Goal: Task Accomplishment & Management: Use online tool/utility

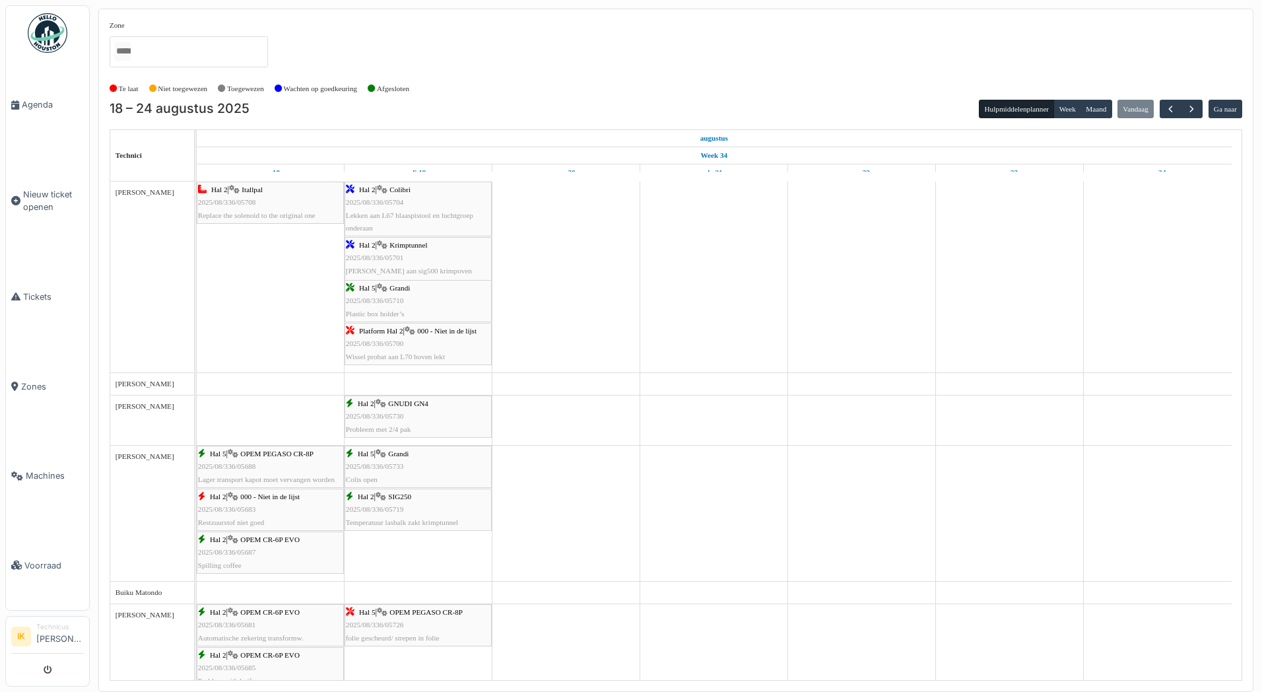
scroll to position [792, 0]
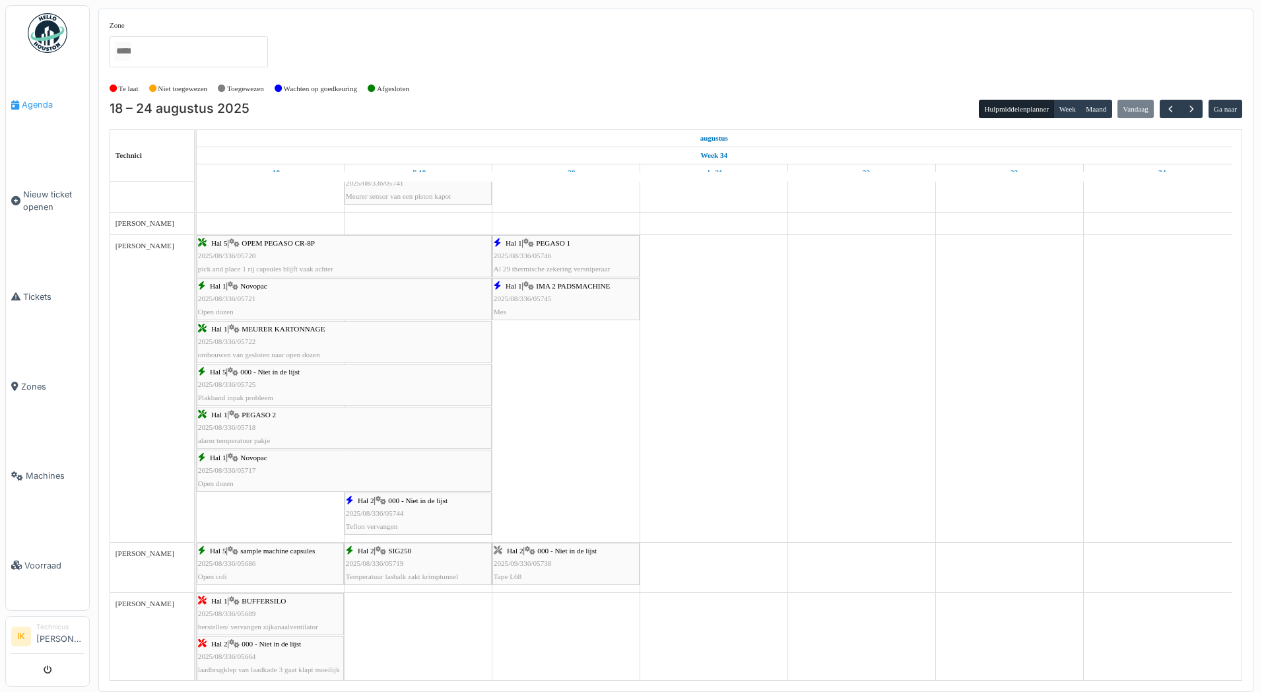
click at [22, 104] on span "Agenda" at bounding box center [53, 104] width 62 height 13
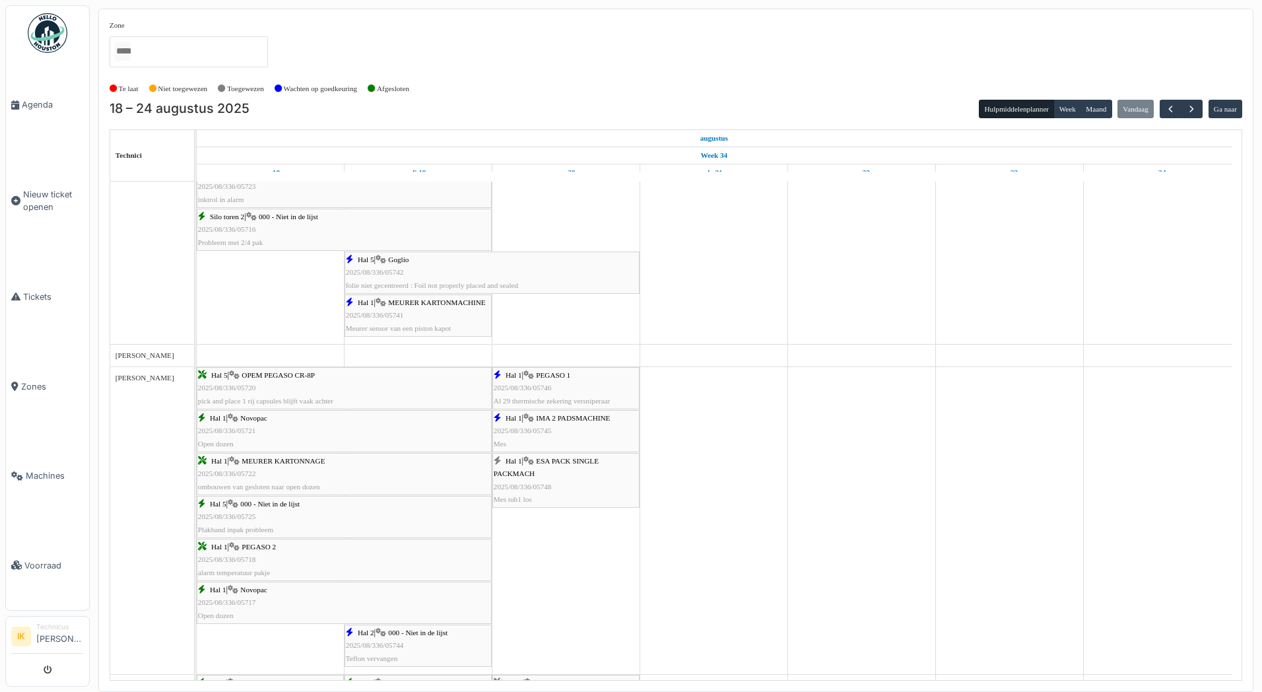
scroll to position [726, 0]
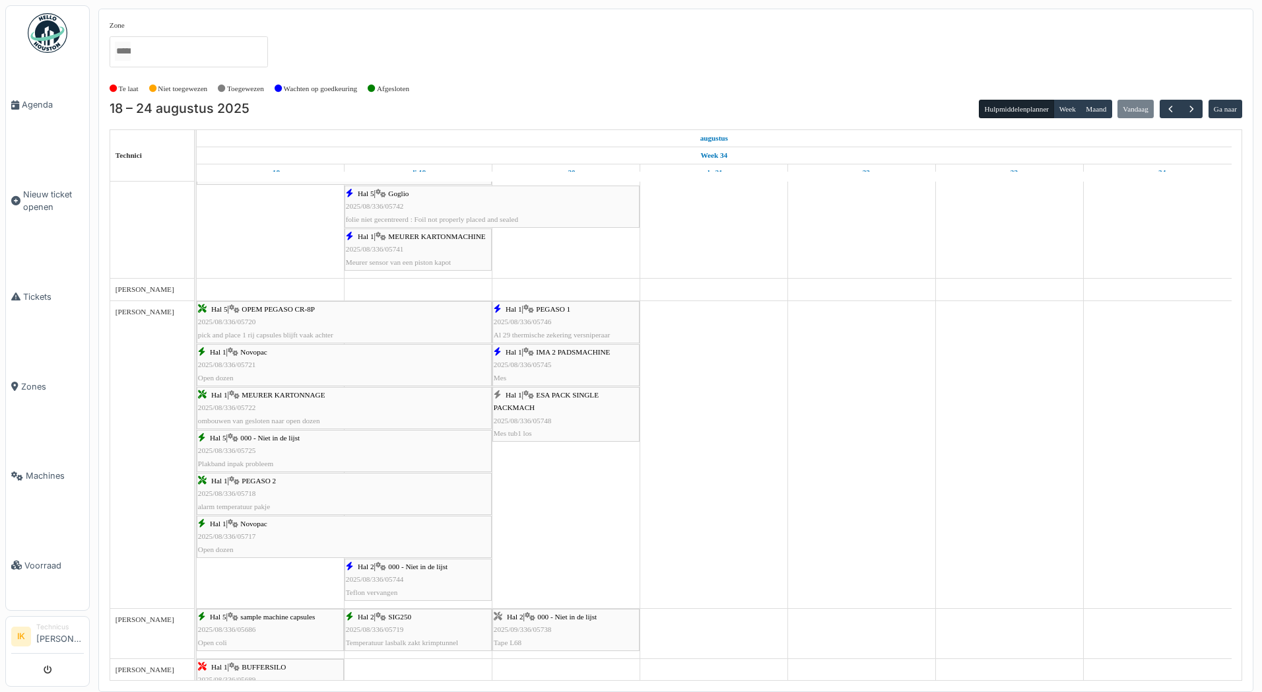
click at [553, 415] on div "Hal 1 | ESA PACK SINGLE PACKMACH 2025/08/336/05748 Mes tub1 los" at bounding box center [566, 414] width 145 height 51
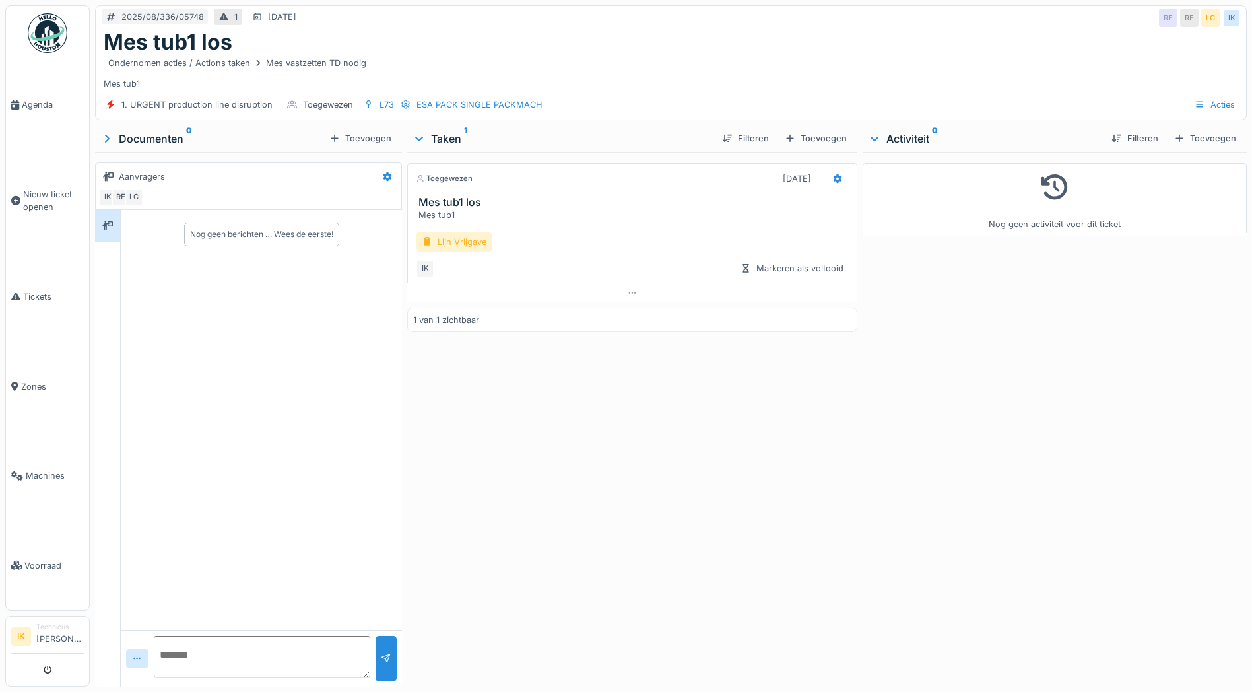
click at [445, 244] on div "Lijn Vrijgave" at bounding box center [454, 241] width 77 height 19
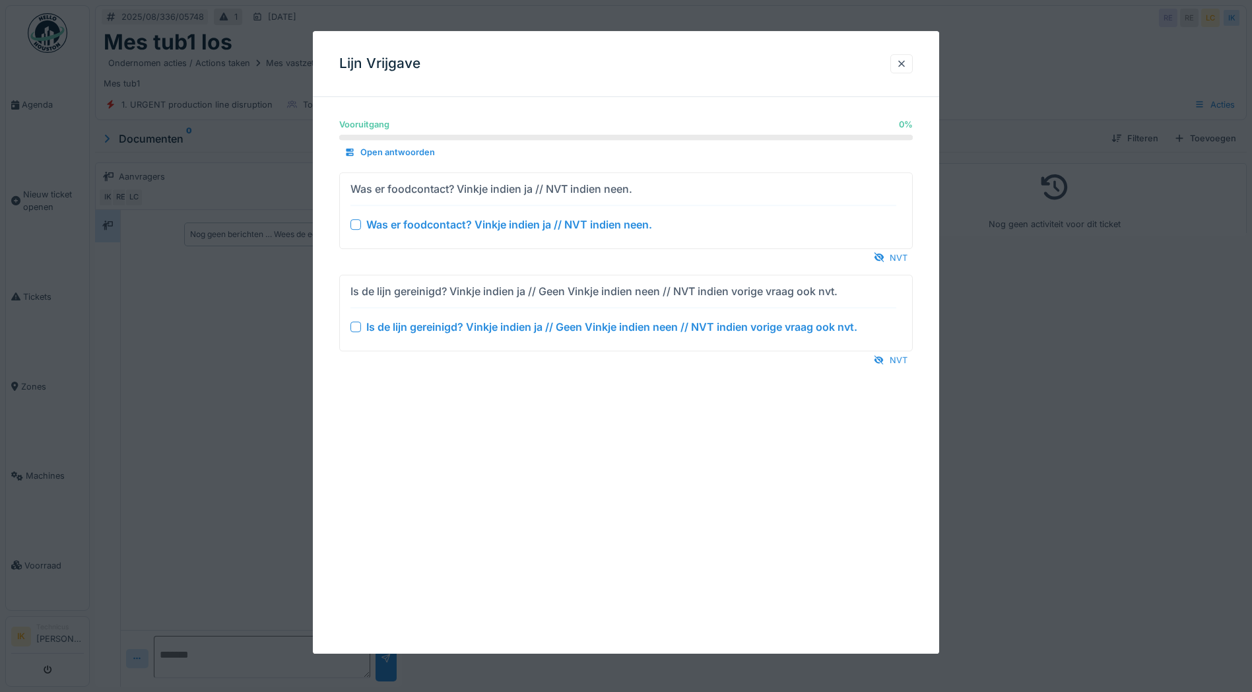
click at [356, 225] on div at bounding box center [356, 224] width 11 height 11
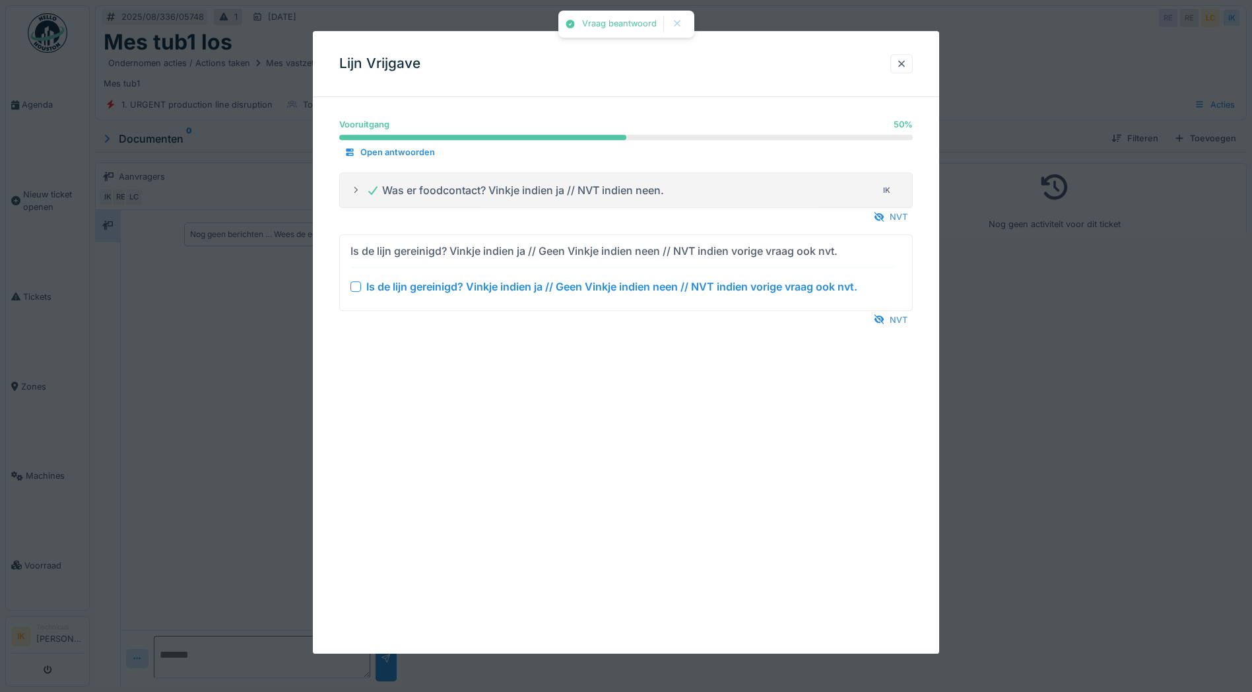
click at [353, 285] on div at bounding box center [356, 286] width 11 height 11
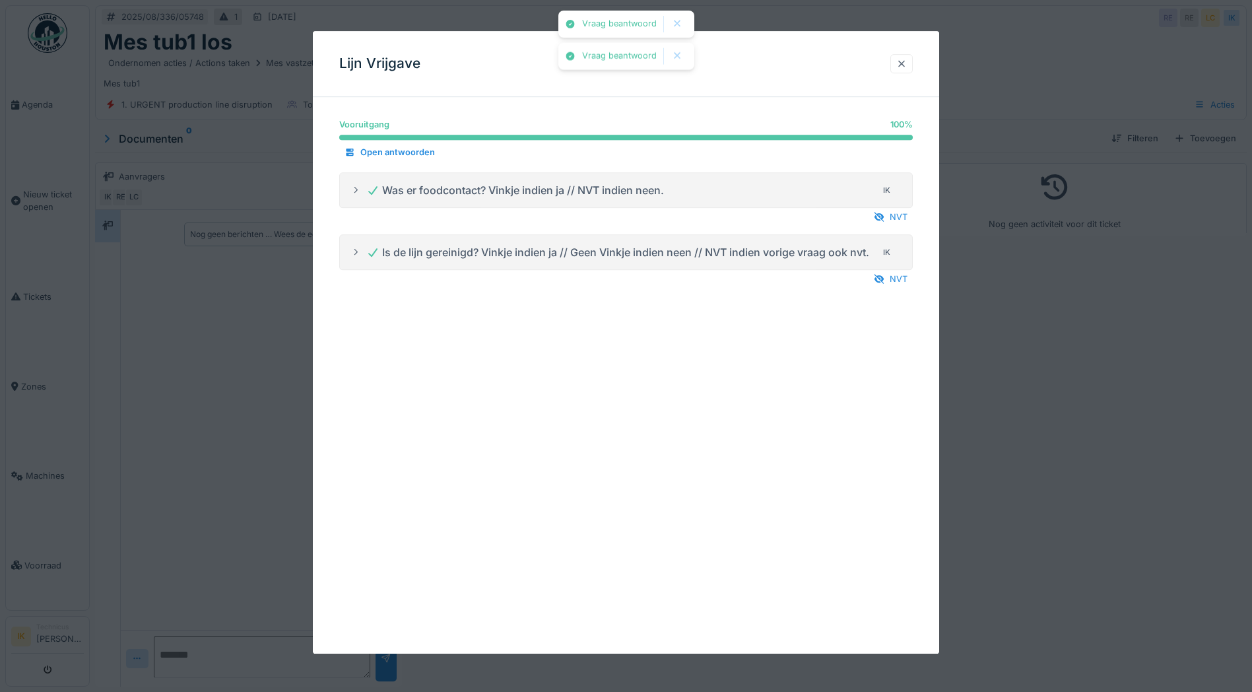
click at [905, 65] on div at bounding box center [901, 63] width 11 height 13
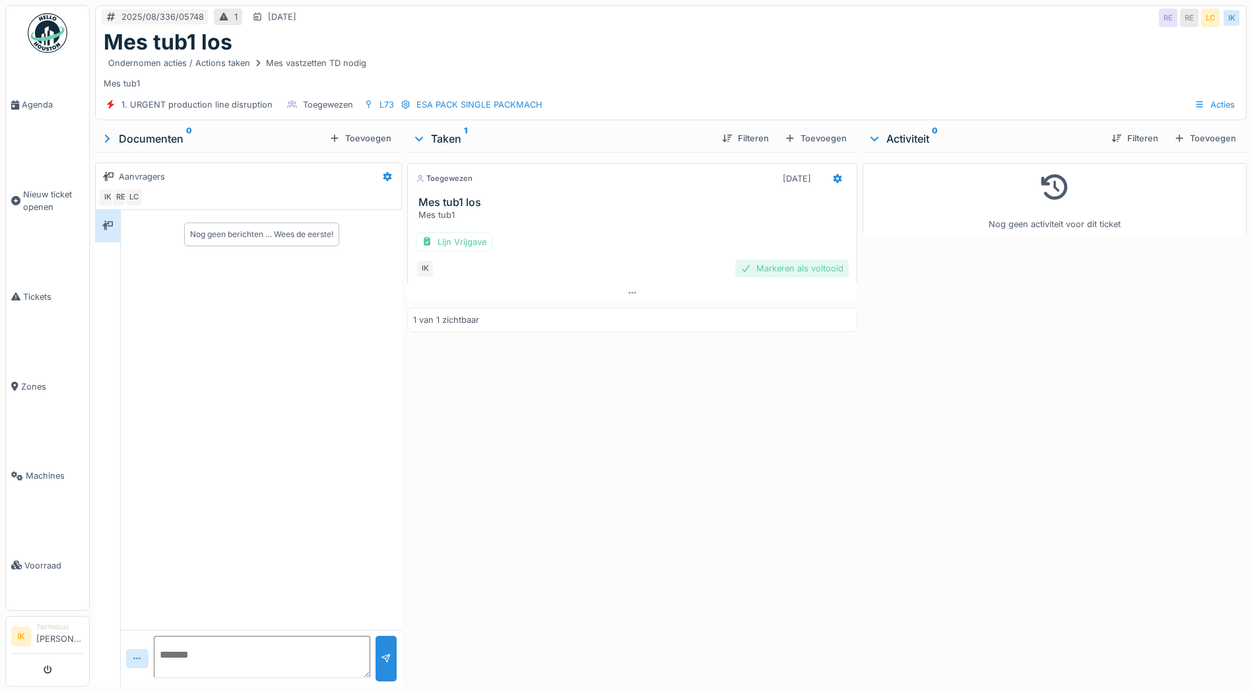
click at [805, 268] on div "Markeren als voltooid" at bounding box center [792, 268] width 114 height 18
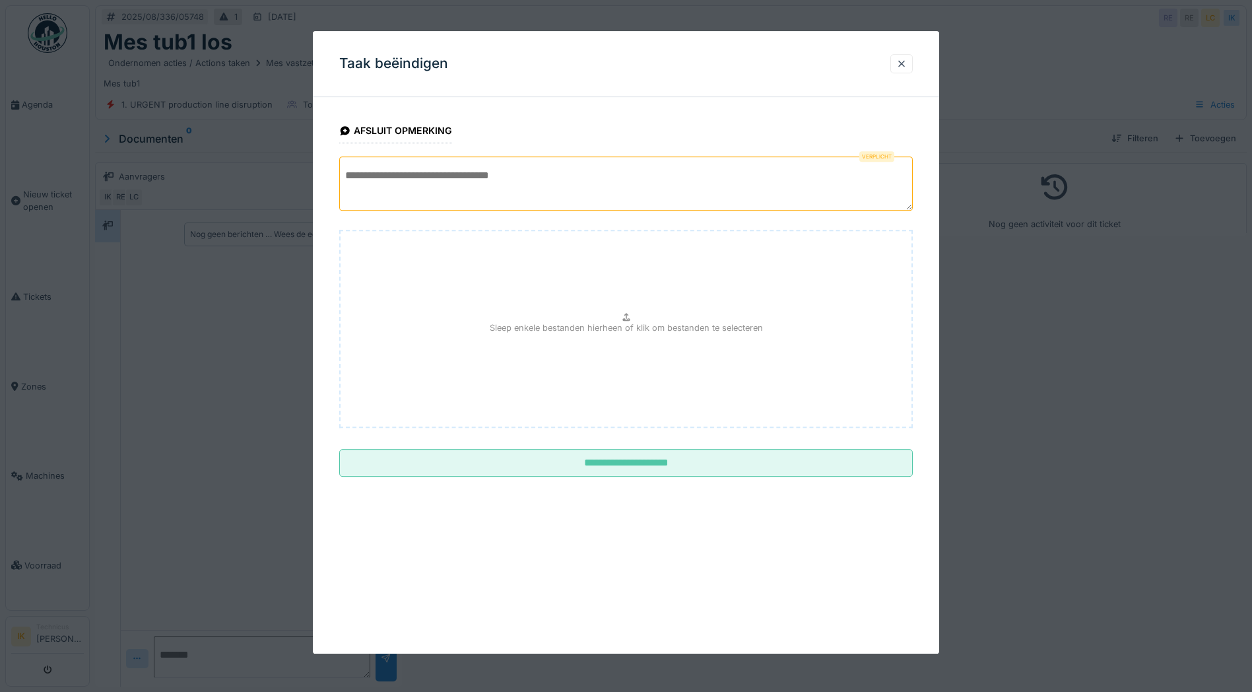
click at [351, 177] on textarea at bounding box center [626, 183] width 574 height 54
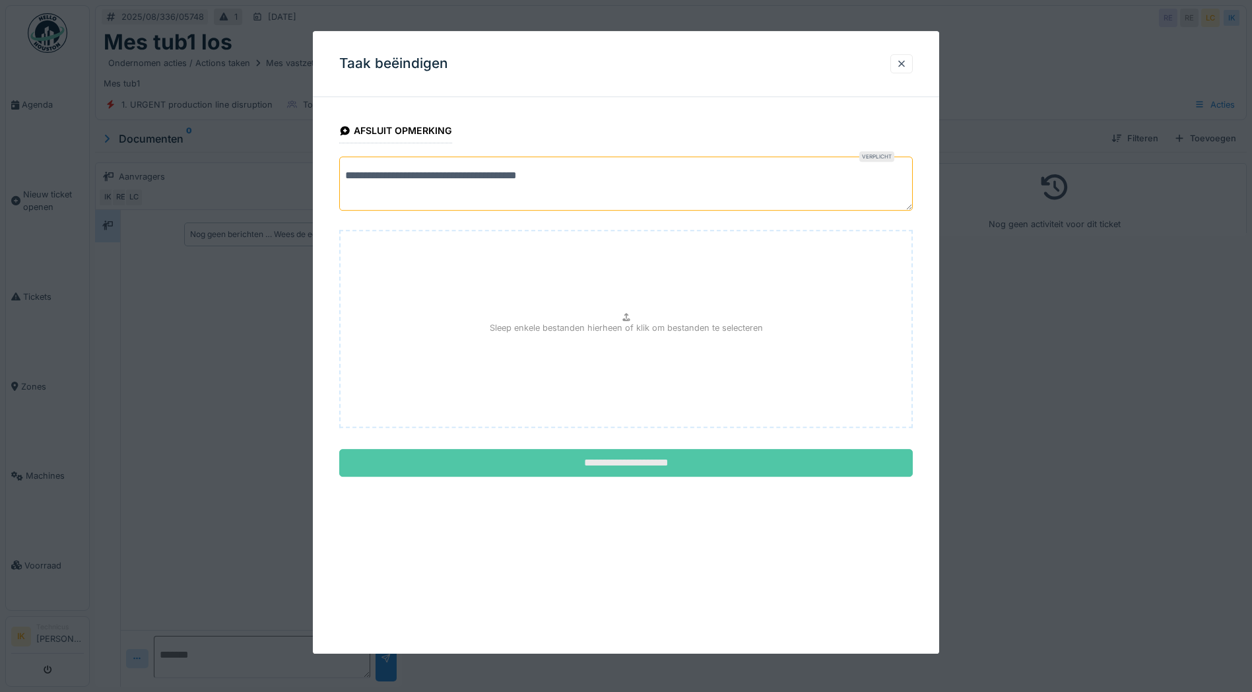
type textarea "**********"
click at [646, 463] on input "**********" at bounding box center [626, 463] width 574 height 28
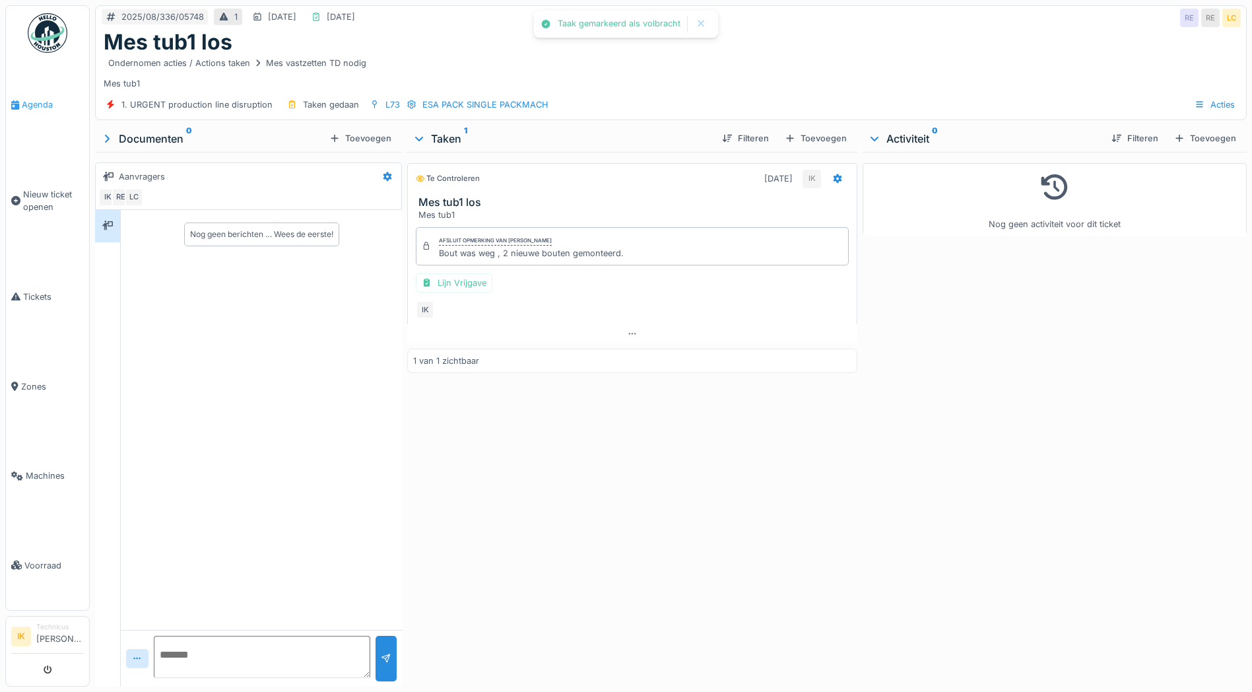
click at [40, 108] on span "Agenda" at bounding box center [53, 104] width 62 height 13
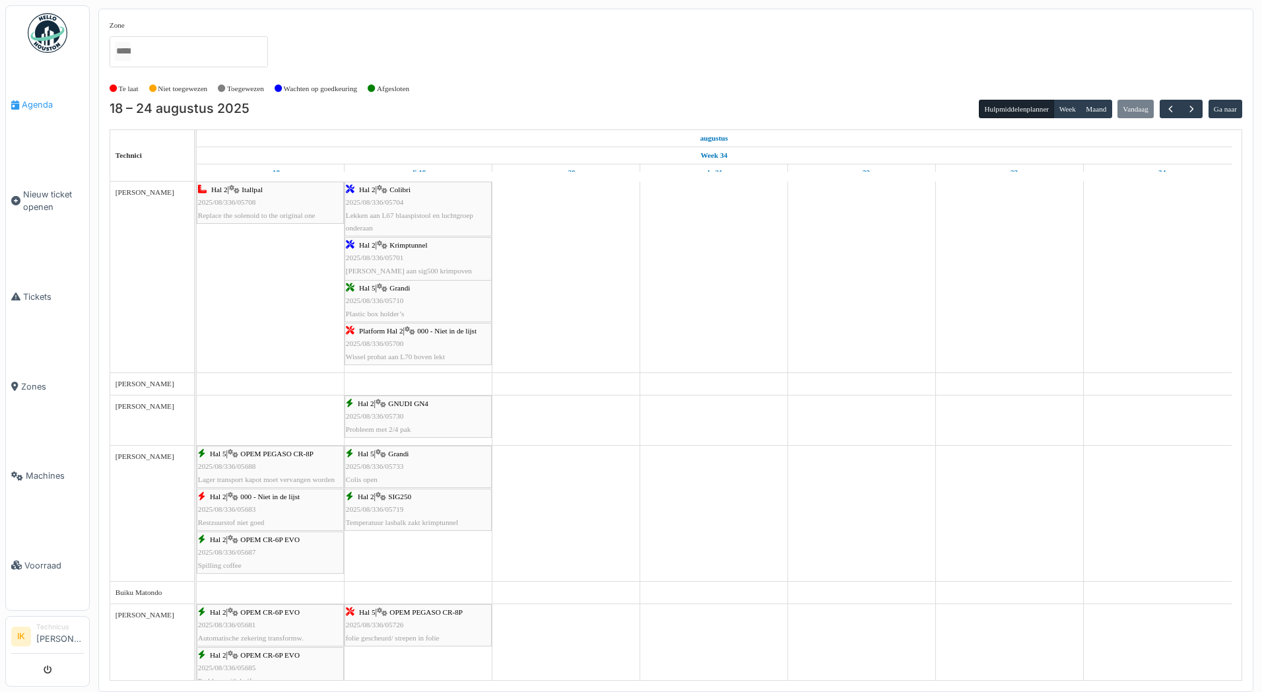
click at [36, 103] on span "Agenda" at bounding box center [53, 104] width 62 height 13
